Goal: Information Seeking & Learning: Learn about a topic

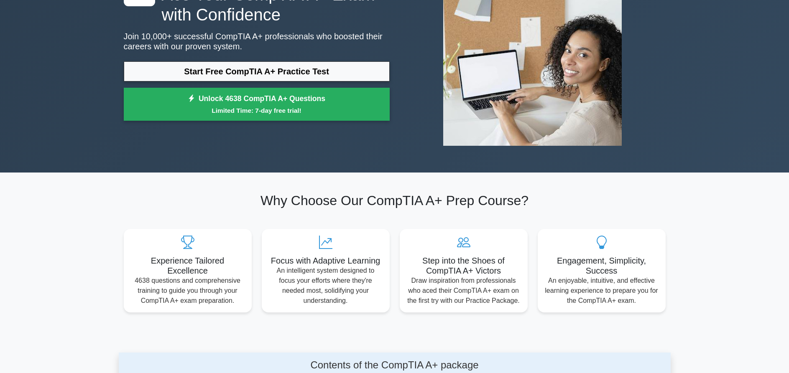
scroll to position [85, 0]
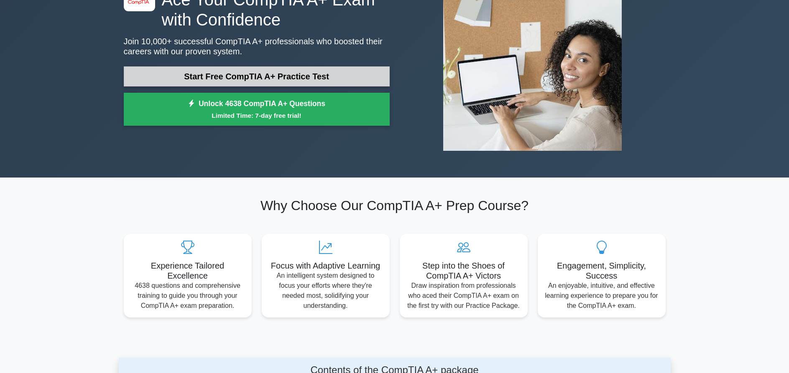
click at [241, 76] on link "Start Free CompTIA A+ Practice Test" at bounding box center [257, 76] width 266 height 20
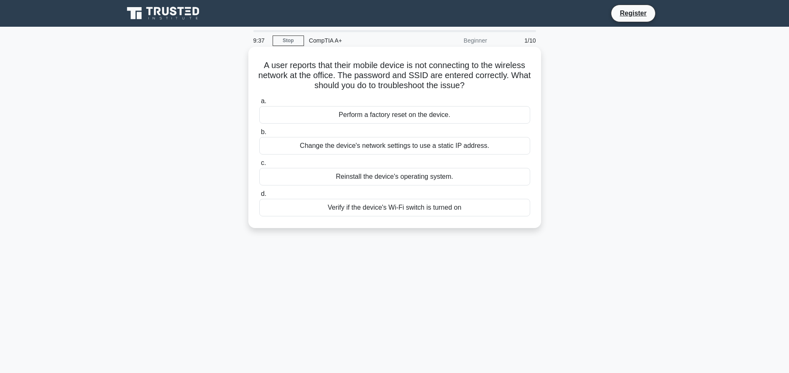
click at [307, 149] on div "Change the device's network settings to use a static IP address." at bounding box center [394, 146] width 271 height 18
click at [259, 135] on input "b. Change the device's network settings to use a static IP address." at bounding box center [259, 132] width 0 height 5
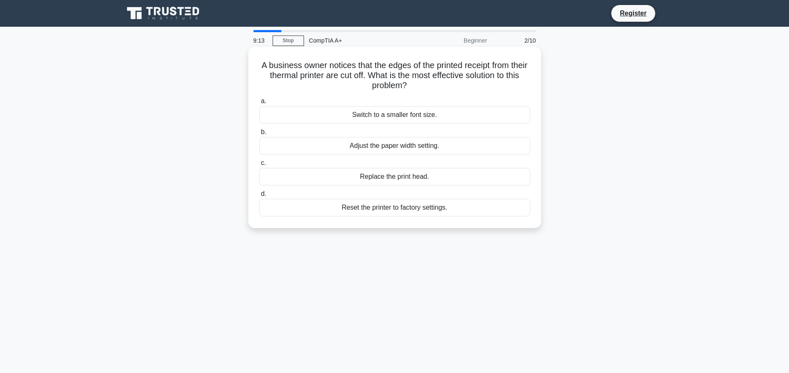
click at [363, 209] on div "Reset the printer to factory settings." at bounding box center [394, 208] width 271 height 18
click at [259, 197] on input "d. Reset the printer to factory settings." at bounding box center [259, 194] width 0 height 5
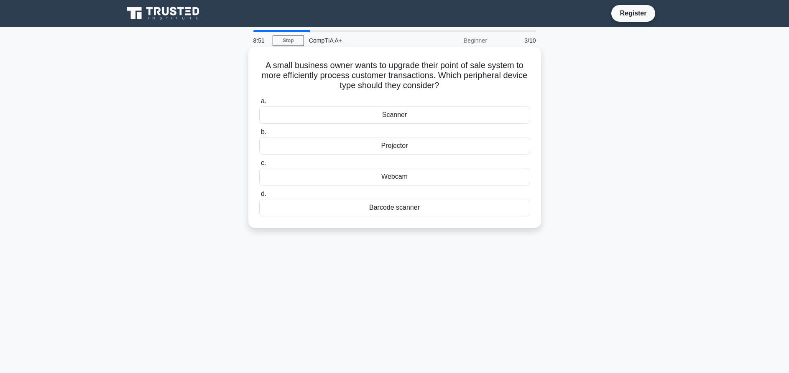
click at [374, 116] on div "Scanner" at bounding box center [394, 115] width 271 height 18
click at [259, 104] on input "a. Scanner" at bounding box center [259, 101] width 0 height 5
click at [384, 150] on div "Software issue with the application" at bounding box center [394, 146] width 271 height 18
click at [259, 135] on input "b. Software issue with the application" at bounding box center [259, 132] width 0 height 5
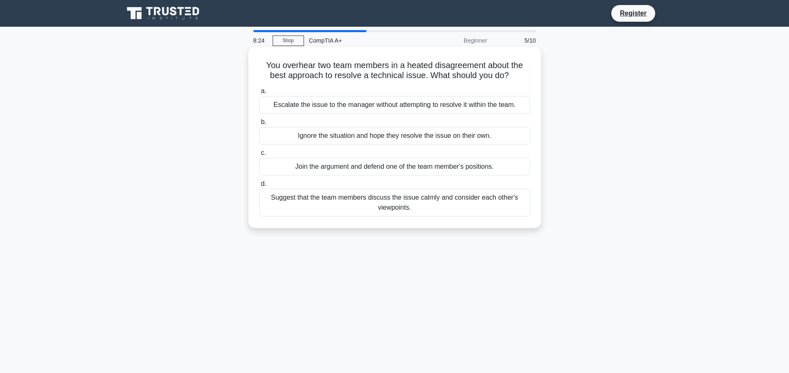
click at [389, 205] on div "Suggest that the team members discuss the issue calmly and consider each other'…" at bounding box center [394, 203] width 271 height 28
click at [259, 187] on input "d. Suggest that the team members discuss the issue calmly and consider each oth…" at bounding box center [259, 183] width 0 height 5
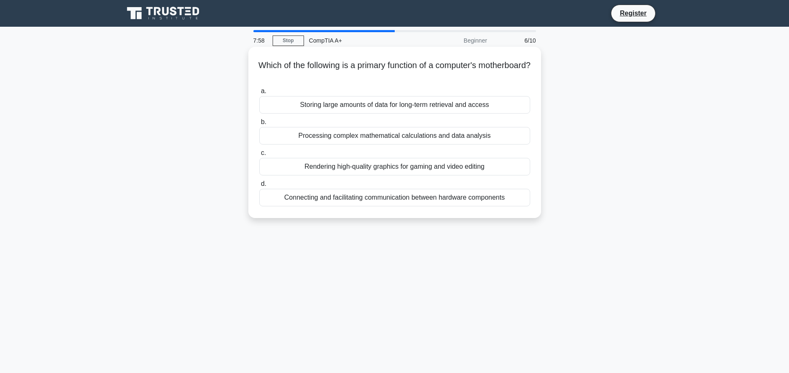
click at [395, 202] on div "Connecting and facilitating communication between hardware components" at bounding box center [394, 198] width 271 height 18
click at [259, 187] on input "d. Connecting and facilitating communication between hardware components" at bounding box center [259, 183] width 0 height 5
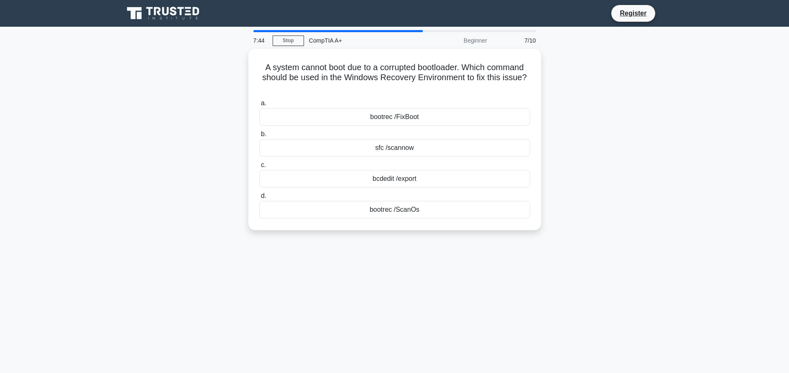
click at [631, 154] on div "A system cannot boot due to a corrupted bootloader. Which command should be use…" at bounding box center [395, 145] width 552 height 192
click at [410, 150] on div "sfc /scannow" at bounding box center [394, 146] width 271 height 18
click at [259, 135] on input "b. sfc /scannow" at bounding box center [259, 132] width 0 height 5
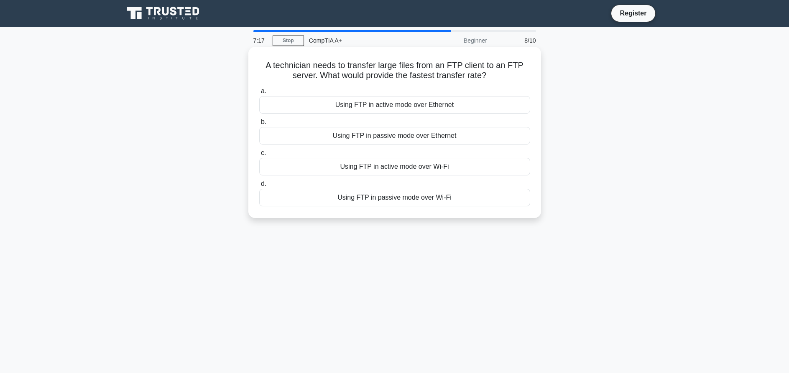
click at [400, 109] on div "Using FTP in active mode over Ethernet" at bounding box center [394, 105] width 271 height 18
click at [259, 94] on input "a. Using FTP in active mode over Ethernet" at bounding box center [259, 91] width 0 height 5
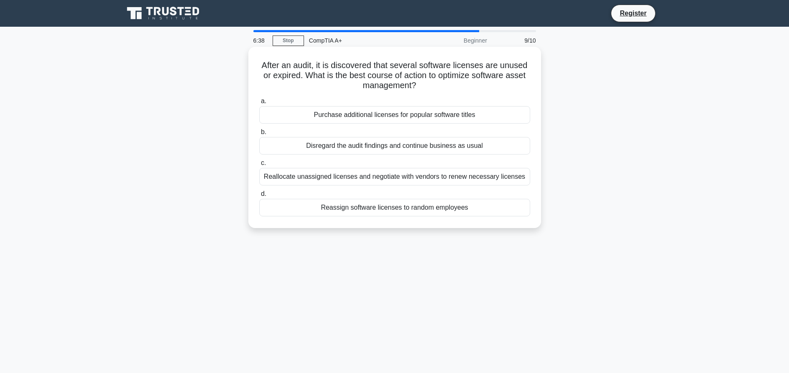
click at [377, 179] on div "Reallocate unassigned licenses and negotiate with vendors to renew necessary li…" at bounding box center [394, 177] width 271 height 18
click at [259, 166] on input "c. Reallocate unassigned licenses and negotiate with vendors to renew necessary…" at bounding box center [259, 163] width 0 height 5
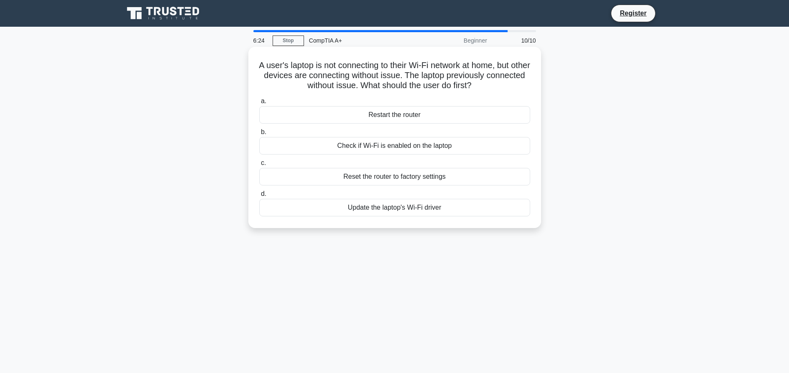
click at [314, 206] on div "Update the laptop's Wi-Fi driver" at bounding box center [394, 208] width 271 height 18
click at [259, 197] on input "d. Update the laptop's Wi-Fi driver" at bounding box center [259, 194] width 0 height 5
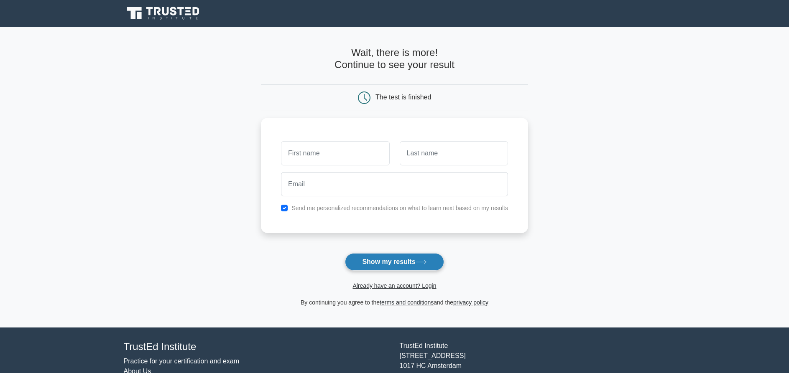
click at [375, 268] on button "Show my results" at bounding box center [394, 262] width 99 height 18
click at [285, 207] on input "checkbox" at bounding box center [284, 206] width 7 height 7
checkbox input "false"
